Goal: Find specific page/section: Find specific page/section

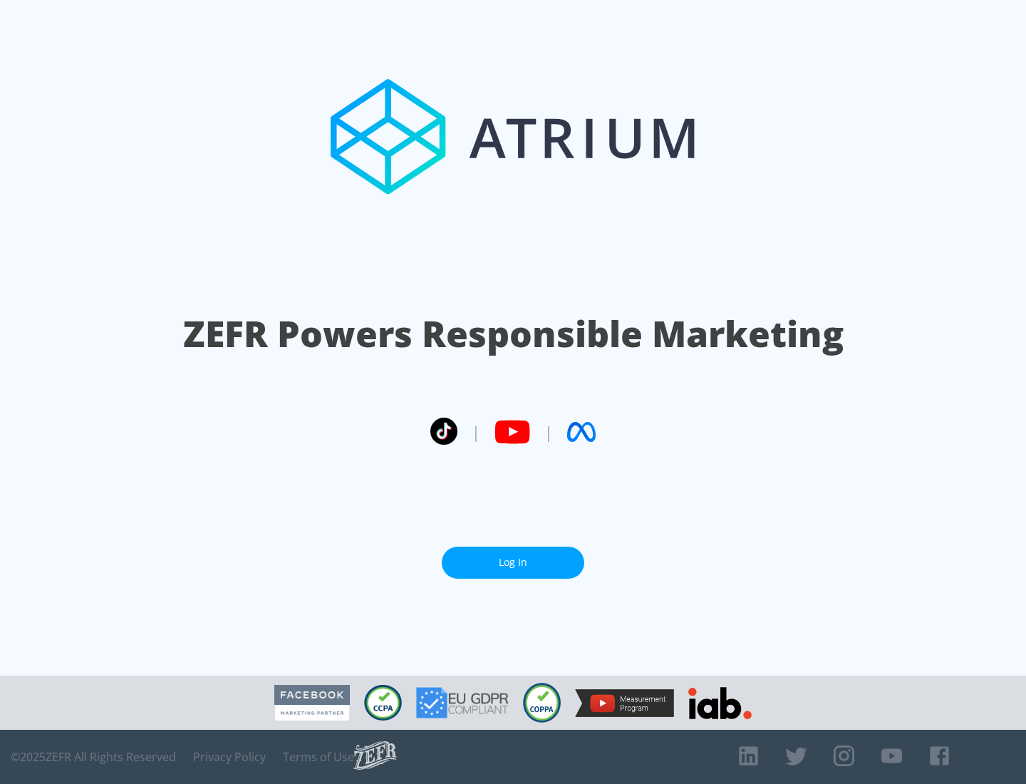
click at [513, 557] on link "Log In" at bounding box center [513, 563] width 143 height 32
